Goal: Transaction & Acquisition: Purchase product/service

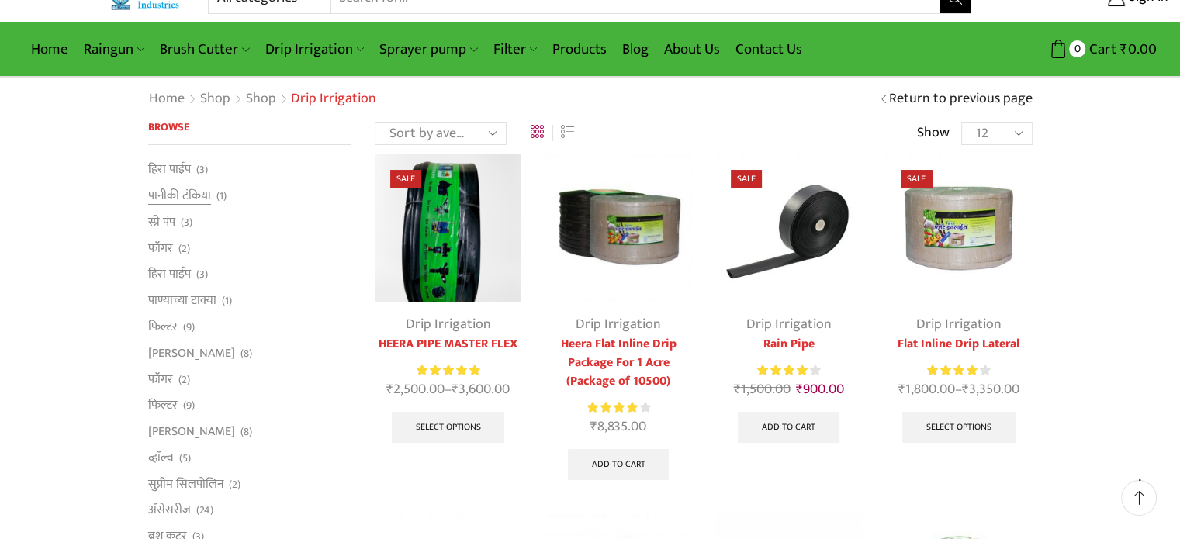
scroll to position [233, 0]
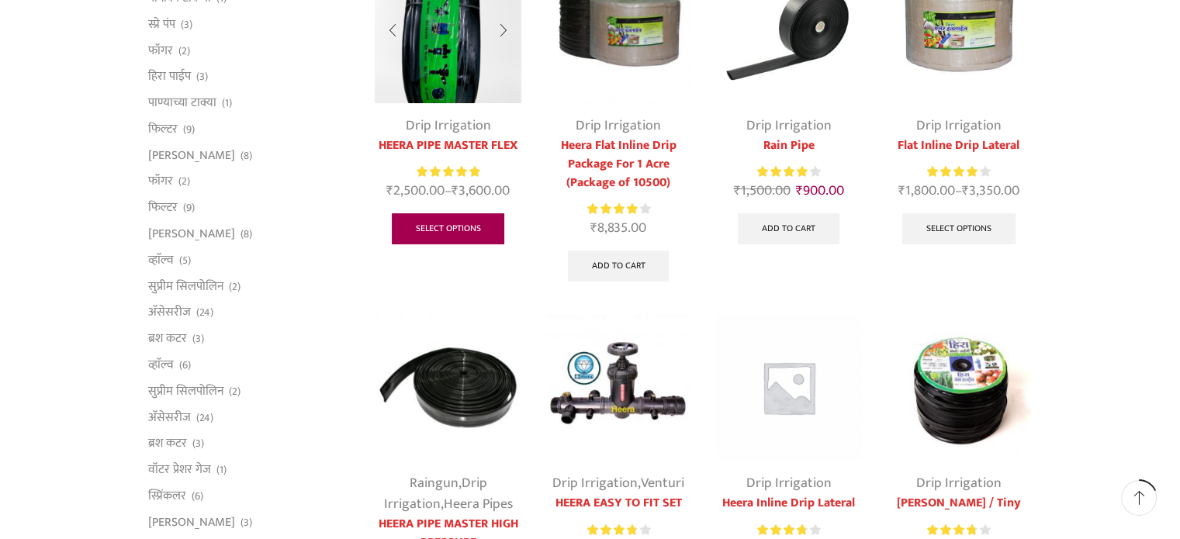
click at [450, 218] on link "Select options" at bounding box center [448, 228] width 113 height 31
